Goal: Task Accomplishment & Management: Manage account settings

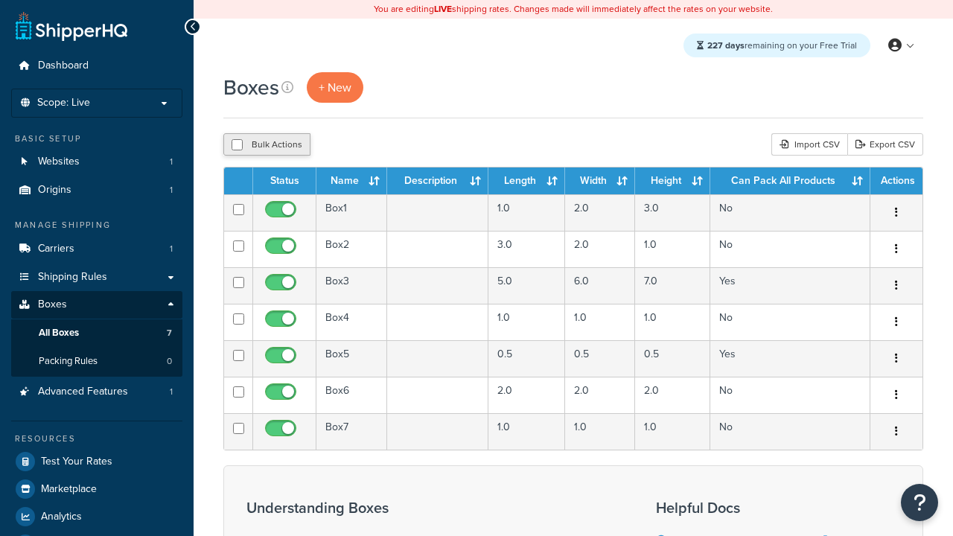
click at [237, 144] on input "checkbox" at bounding box center [236, 144] width 11 height 11
checkbox input "true"
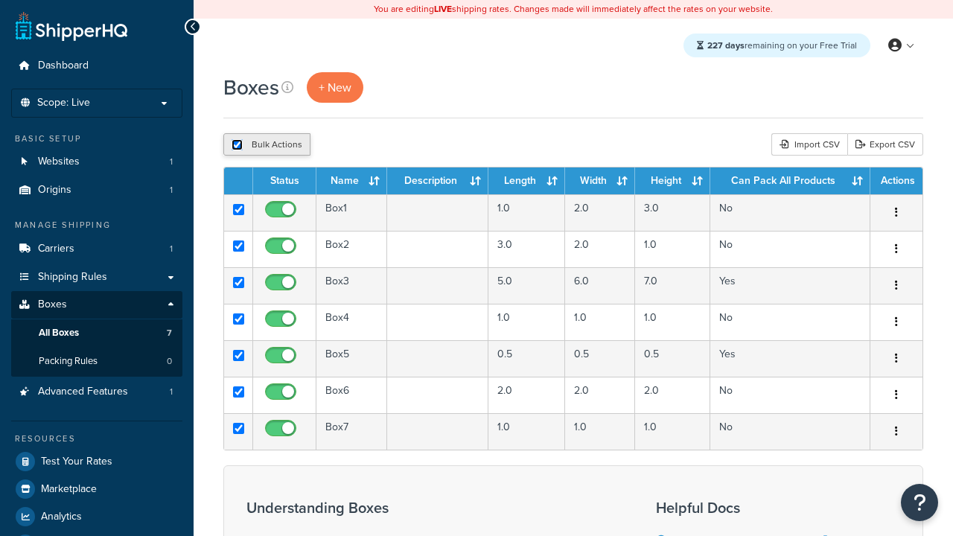
checkbox input "true"
click at [396, 144] on button "Delete" at bounding box center [396, 144] width 51 height 22
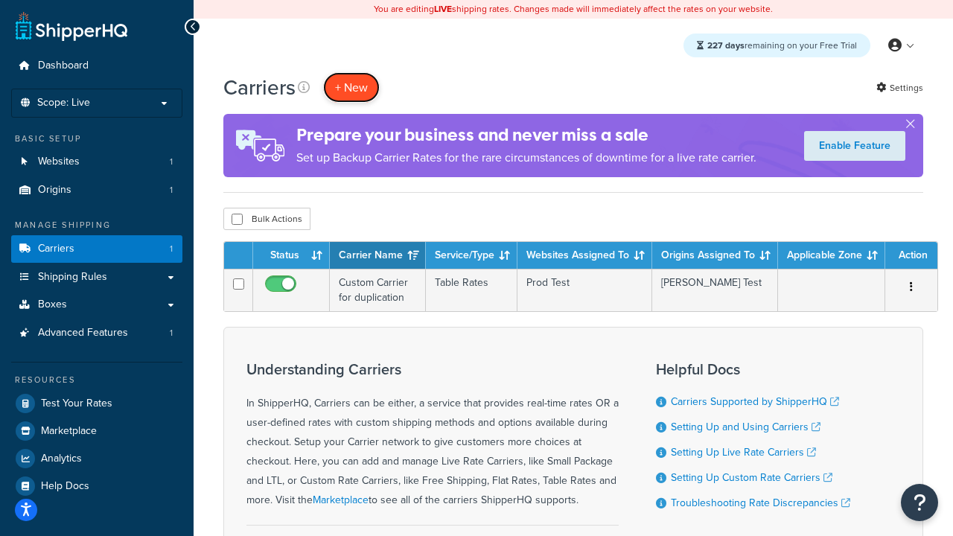
click at [351, 87] on button "+ New" at bounding box center [351, 87] width 57 height 31
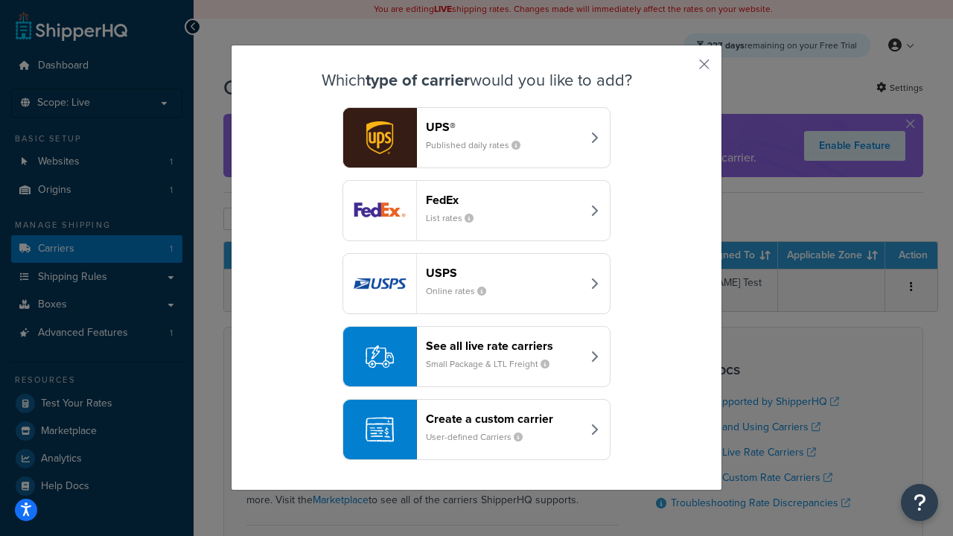
click at [503, 199] on header "FedEx" at bounding box center [504, 200] width 156 height 14
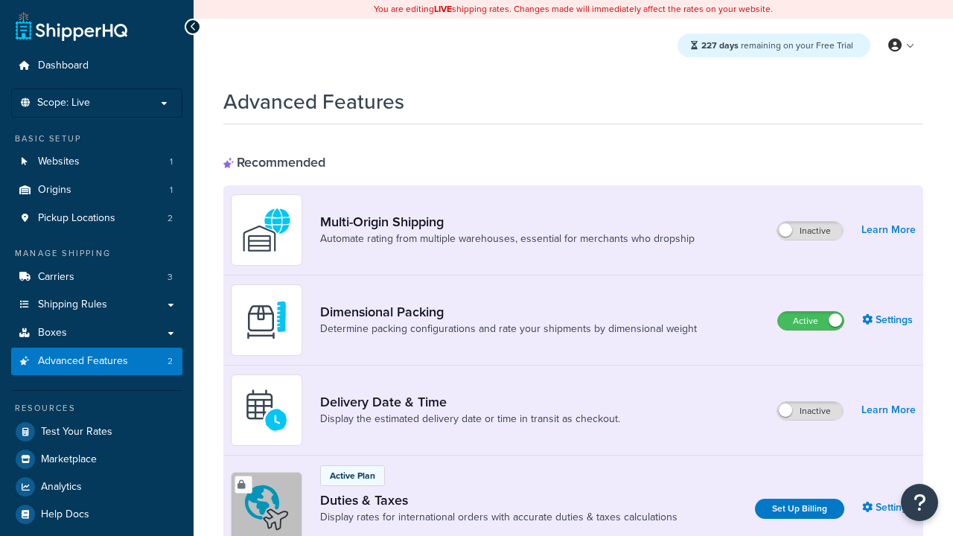
click at [811, 321] on label "Active" at bounding box center [810, 321] width 65 height 18
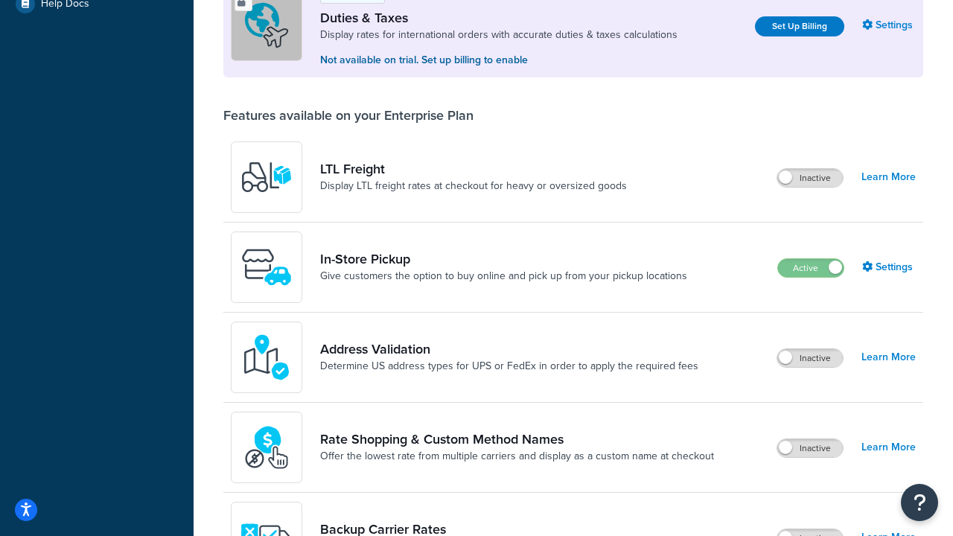
scroll to position [454, 0]
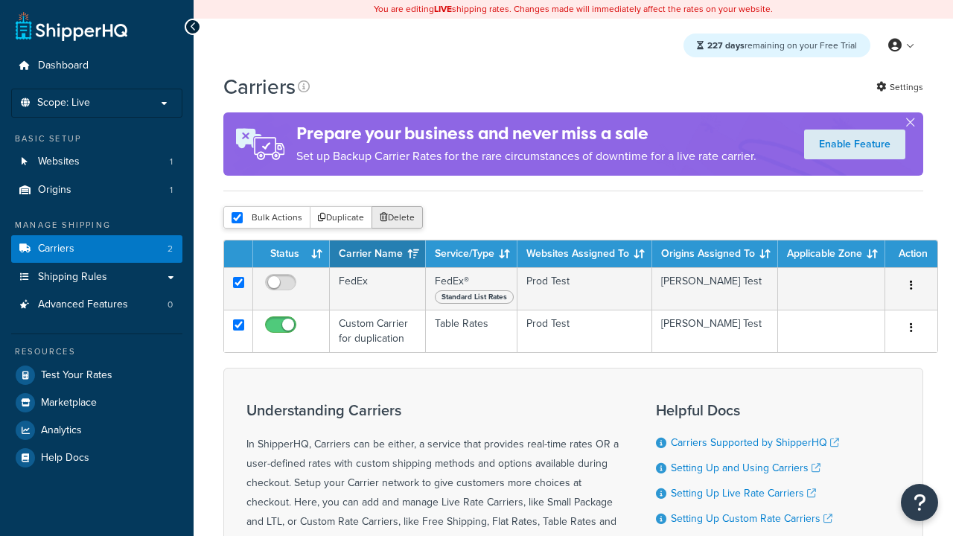
click at [396, 219] on button "Delete" at bounding box center [396, 217] width 51 height 22
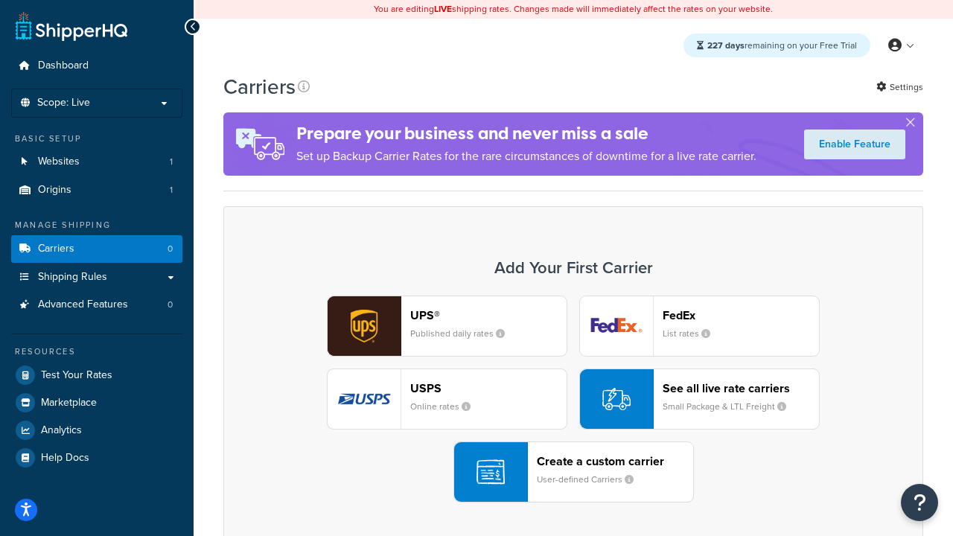
click at [573, 473] on small "User-defined Carriers" at bounding box center [591, 479] width 109 height 13
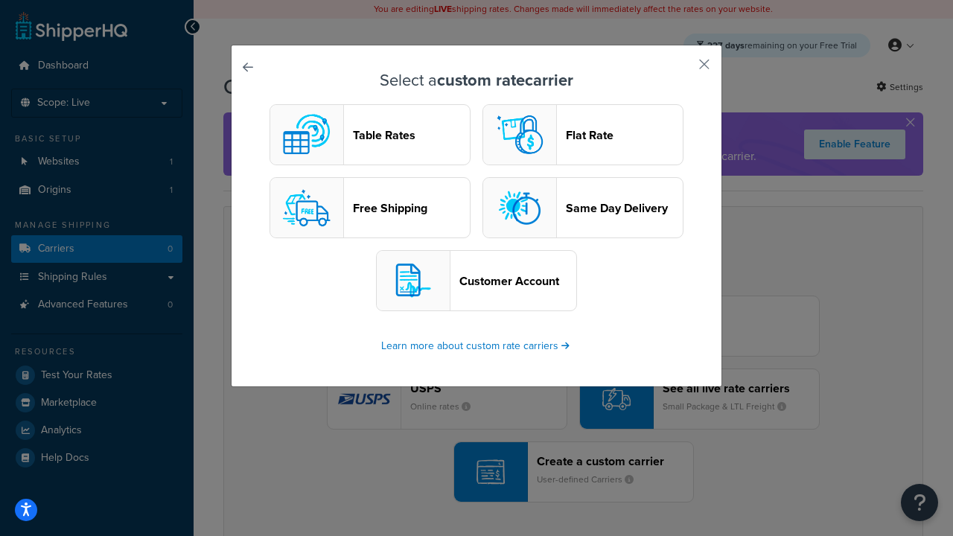
click at [370, 135] on header "Table Rates" at bounding box center [411, 135] width 117 height 14
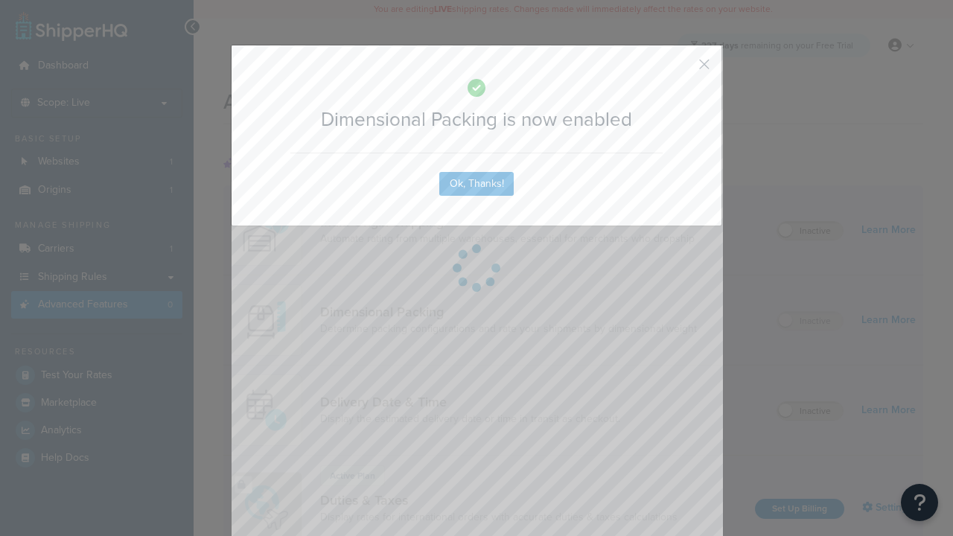
click at [682, 69] on button "button" at bounding box center [682, 70] width 4 height 4
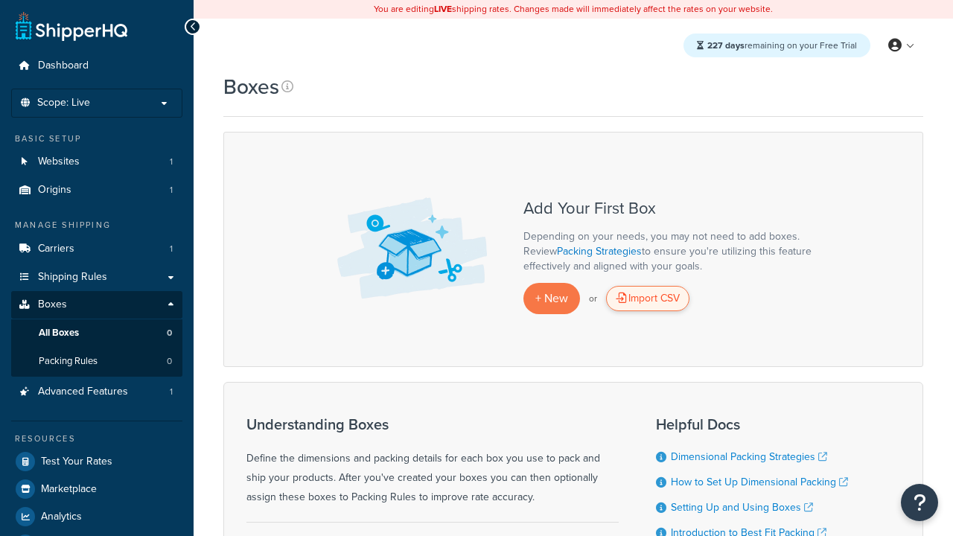
click at [648, 298] on div "Import CSV" at bounding box center [647, 298] width 83 height 25
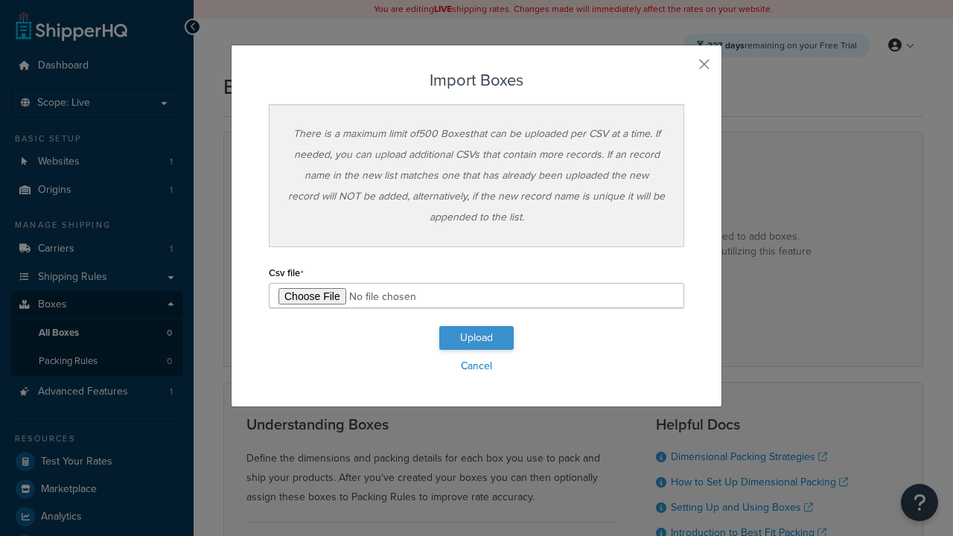
click at [476, 338] on button "Upload" at bounding box center [476, 338] width 74 height 24
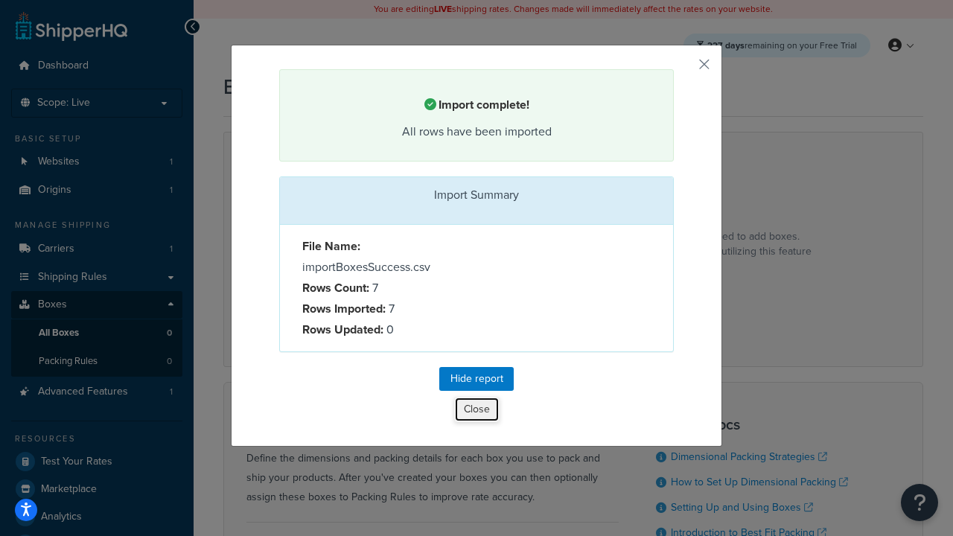
click at [476, 409] on button "Close" at bounding box center [476, 409] width 45 height 25
